Goal: Task Accomplishment & Management: Use online tool/utility

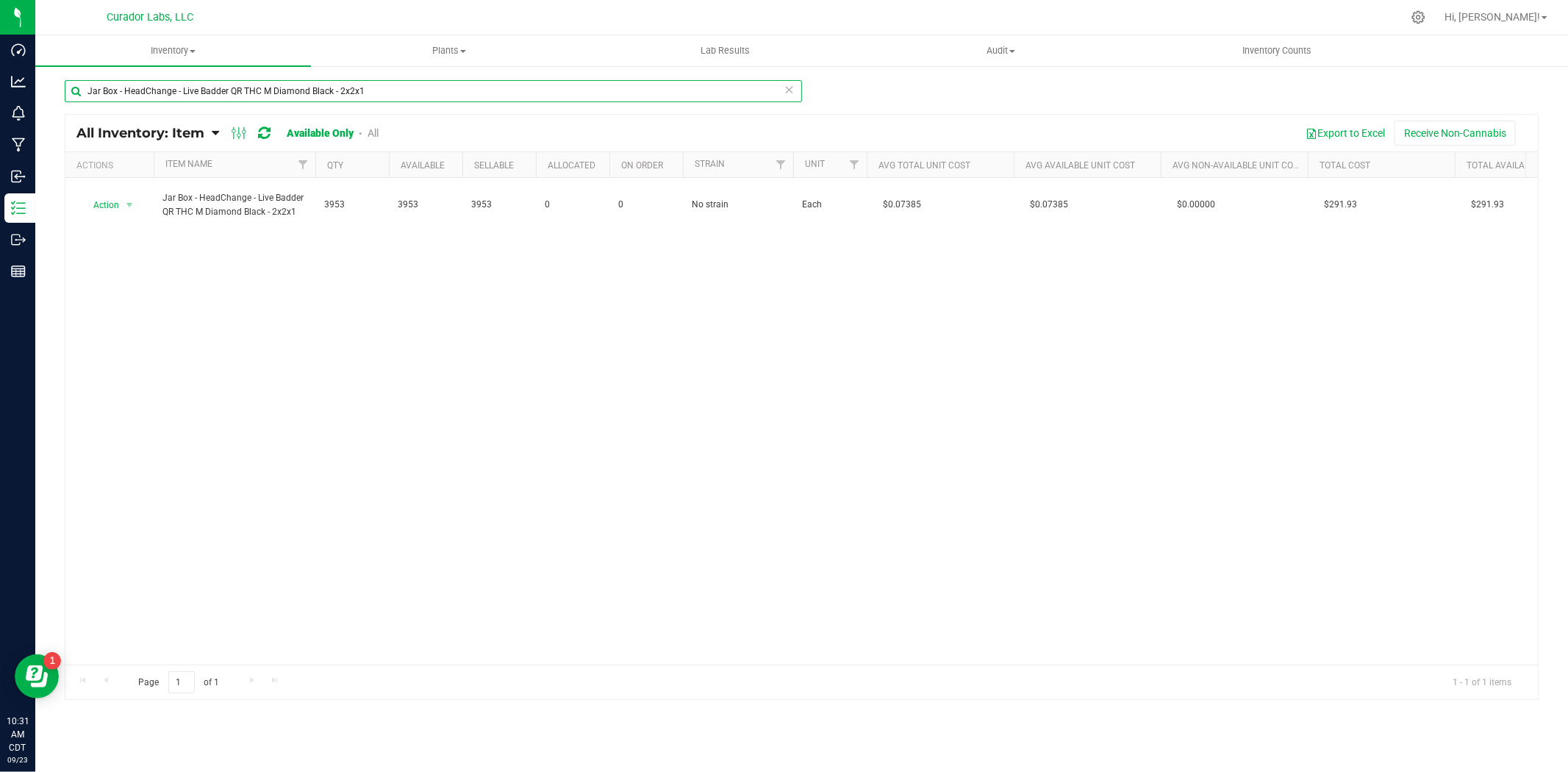
drag, startPoint x: 402, startPoint y: 96, endPoint x: -487, endPoint y: -12, distance: 895.5
click at [0, 0] on html "Dashboard Analytics Monitoring Manufacturing Inbound Inventory Outbound Reports…" at bounding box center [784, 386] width 1568 height 772
paste input "text"
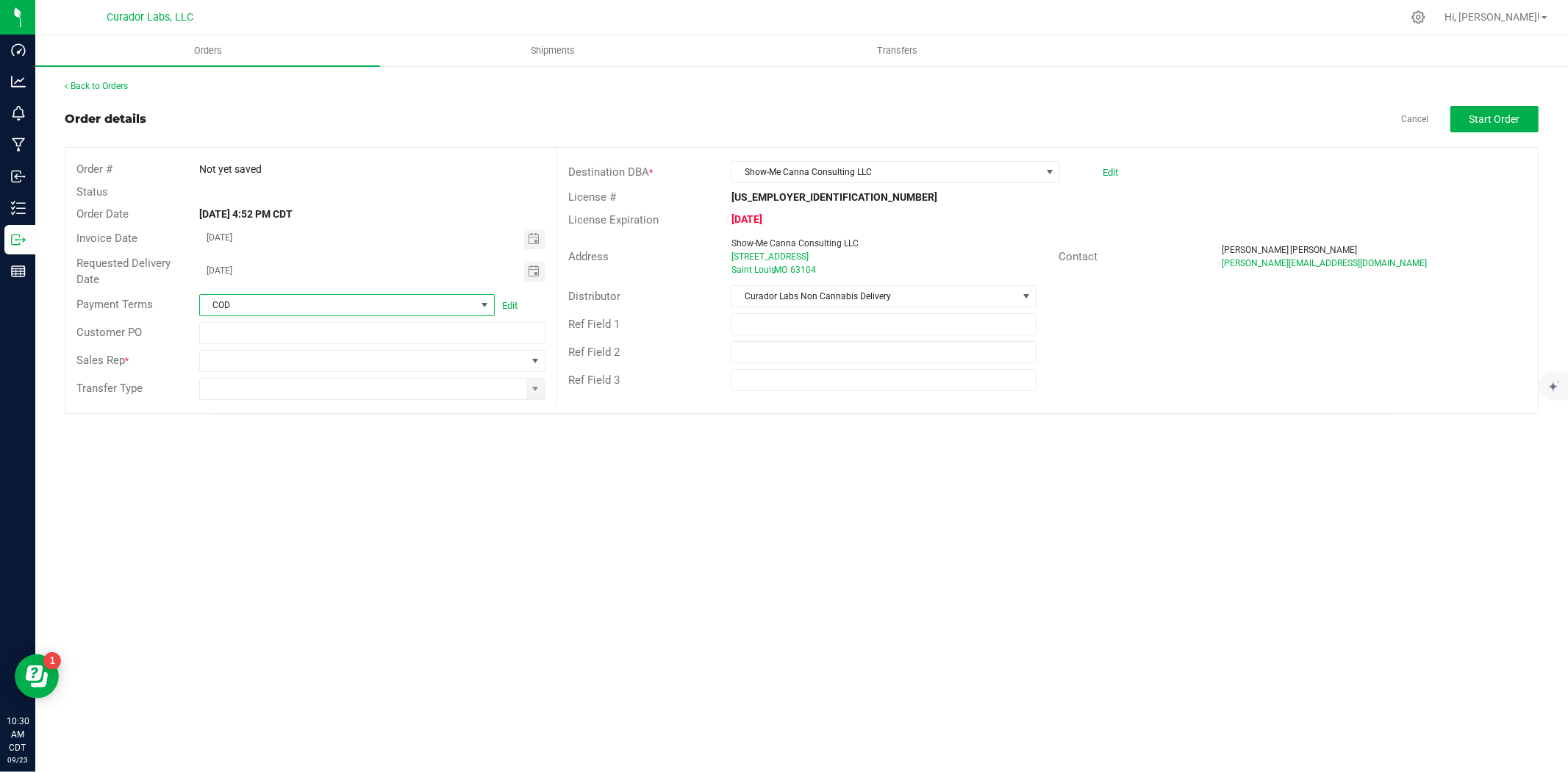
click at [269, 302] on span "COD" at bounding box center [337, 305] width 275 height 20
